Goal: Entertainment & Leisure: Consume media (video, audio)

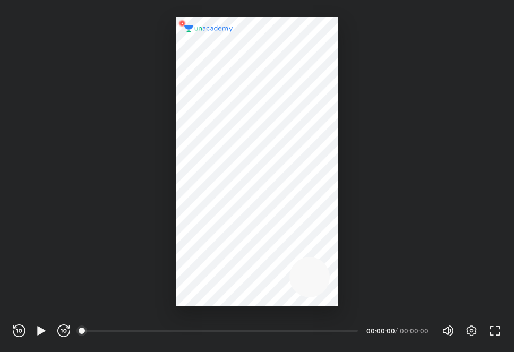
scroll to position [352, 513]
click at [39, 330] on icon "button" at bounding box center [41, 330] width 8 height 9
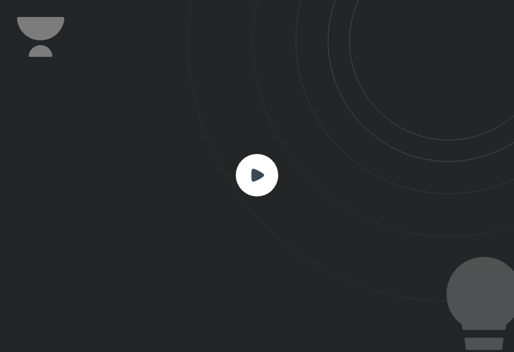
click at [259, 173] on icon at bounding box center [257, 174] width 13 height 13
click at [259, 169] on rect at bounding box center [257, 175] width 42 height 42
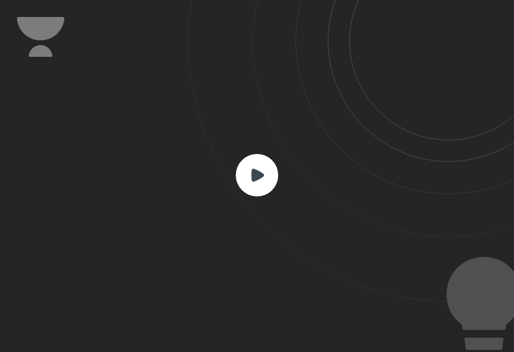
click at [259, 169] on rect at bounding box center [257, 175] width 42 height 42
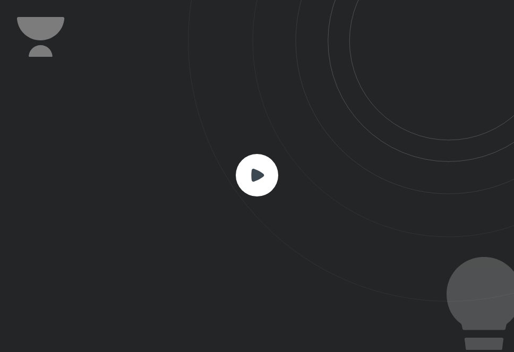
click at [256, 176] on icon at bounding box center [257, 174] width 13 height 13
click at [256, 172] on icon at bounding box center [257, 174] width 13 height 13
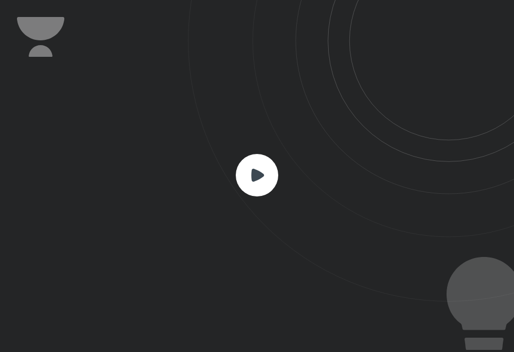
click at [256, 172] on icon at bounding box center [257, 174] width 13 height 13
click at [259, 166] on rect at bounding box center [257, 175] width 42 height 42
